Goal: Check status

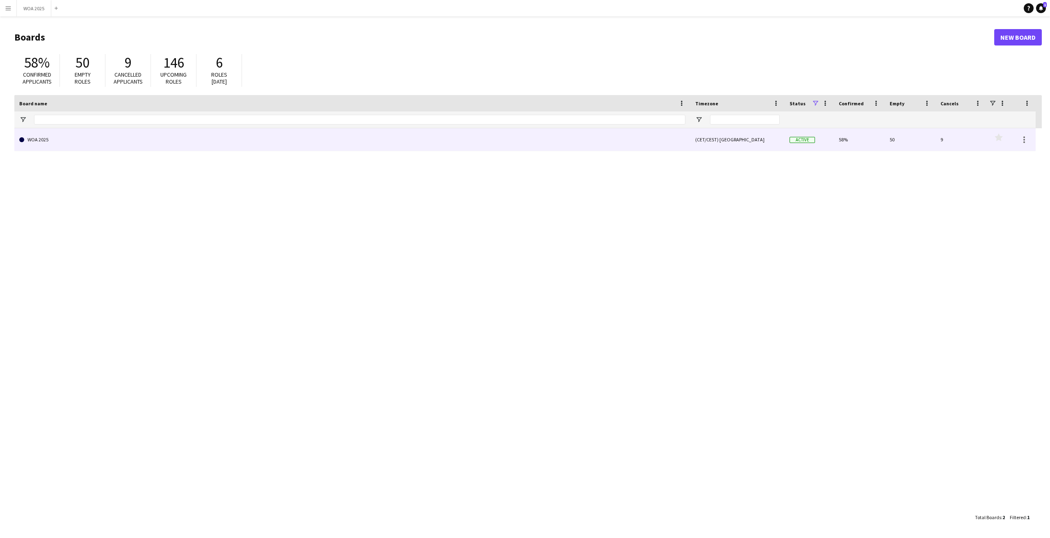
click at [26, 139] on link "WOA 2025" at bounding box center [352, 139] width 666 height 23
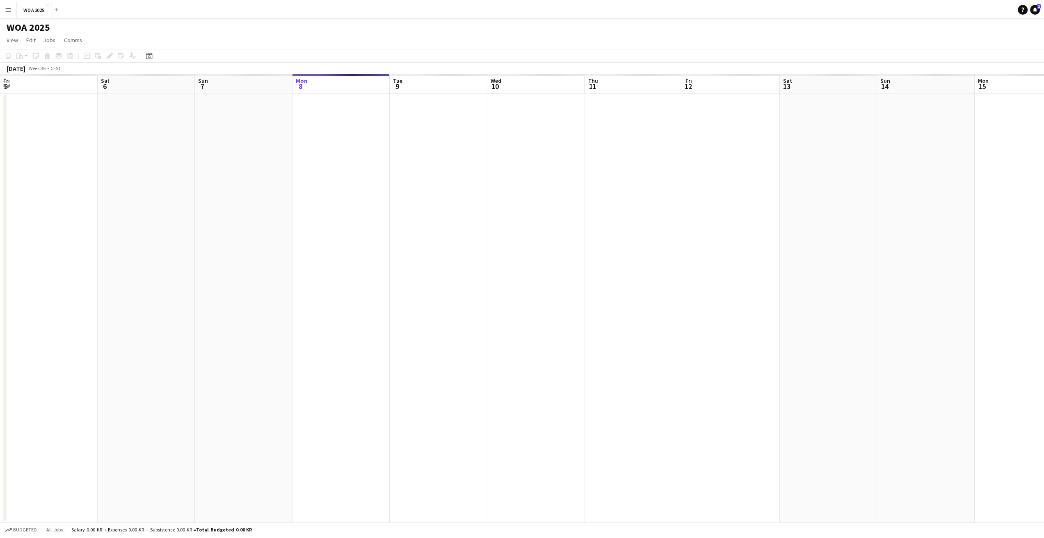
scroll to position [0, 196]
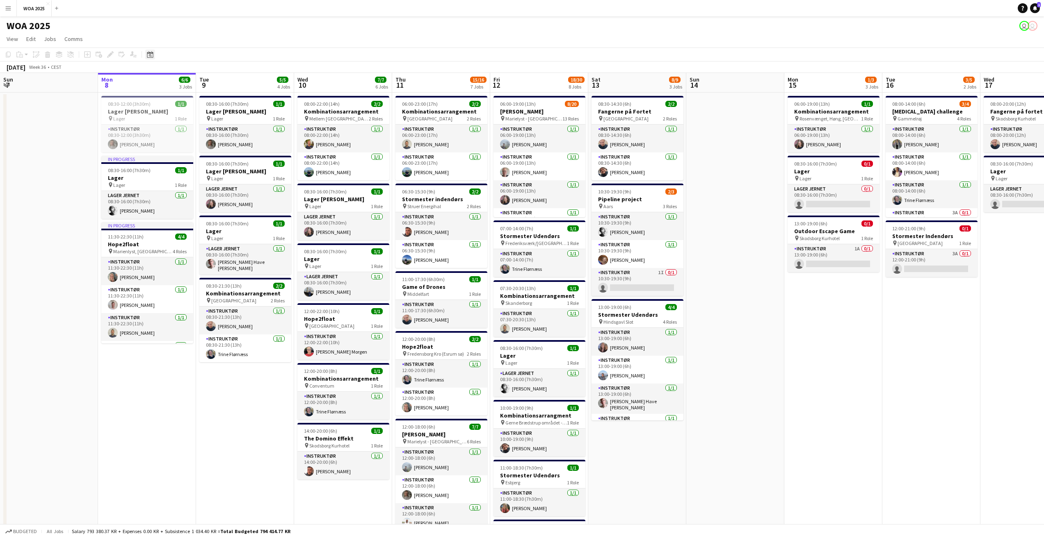
click at [148, 56] on icon "Date picker" at bounding box center [150, 54] width 7 height 7
click at [198, 80] on span "Previous month" at bounding box center [200, 83] width 16 height 16
click at [166, 163] on span "26" at bounding box center [163, 159] width 10 height 10
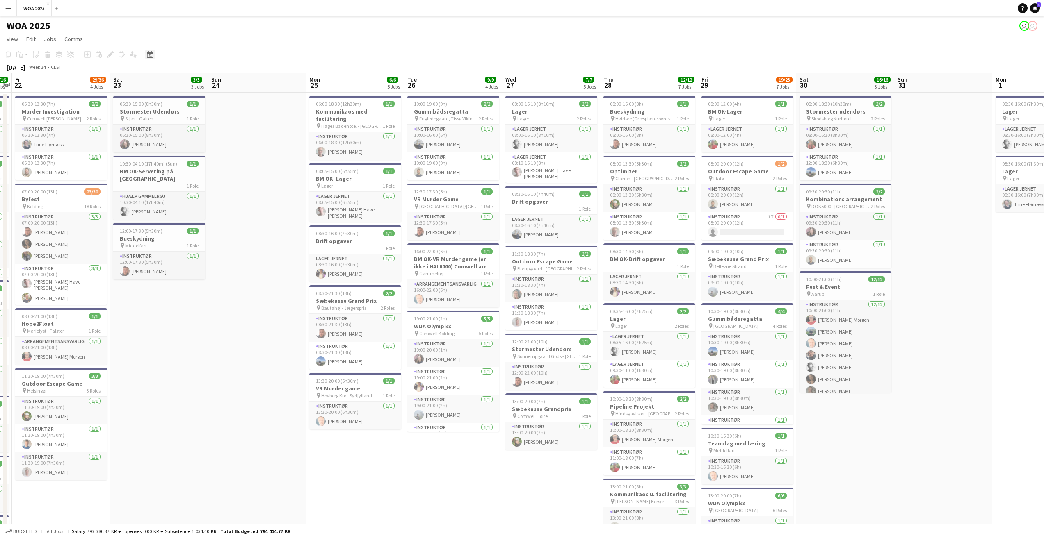
click at [153, 55] on icon "Date picker" at bounding box center [150, 54] width 7 height 7
click at [215, 83] on span "Next month" at bounding box center [216, 83] width 16 height 16
click at [193, 152] on span "26" at bounding box center [195, 157] width 10 height 10
